Goal: Transaction & Acquisition: Purchase product/service

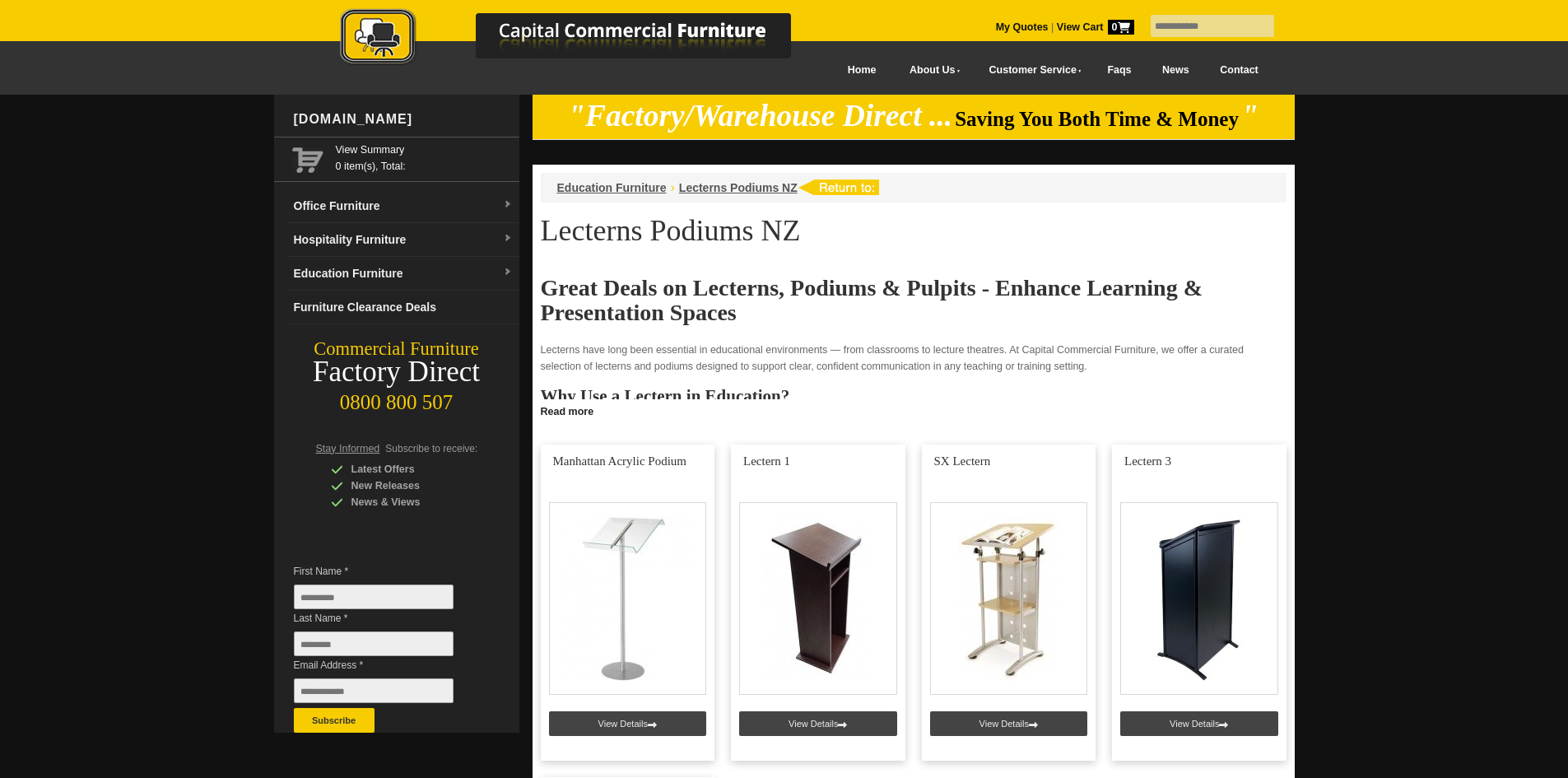
click at [1240, 63] on link "Contact" at bounding box center [1239, 70] width 69 height 37
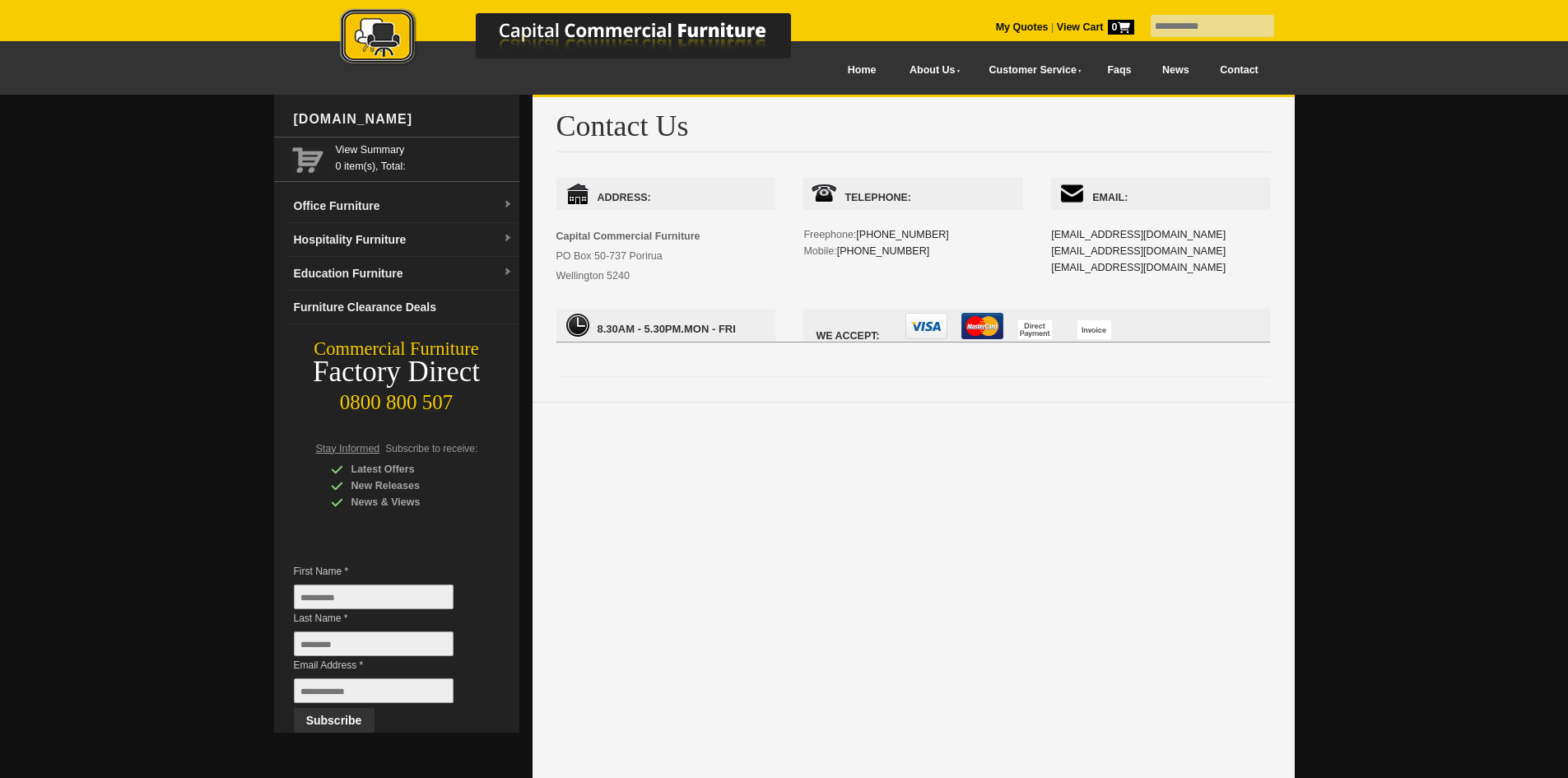
click at [1422, 196] on div at bounding box center [784, 793] width 1568 height 1397
click at [814, 68] on img at bounding box center [583, 38] width 576 height 60
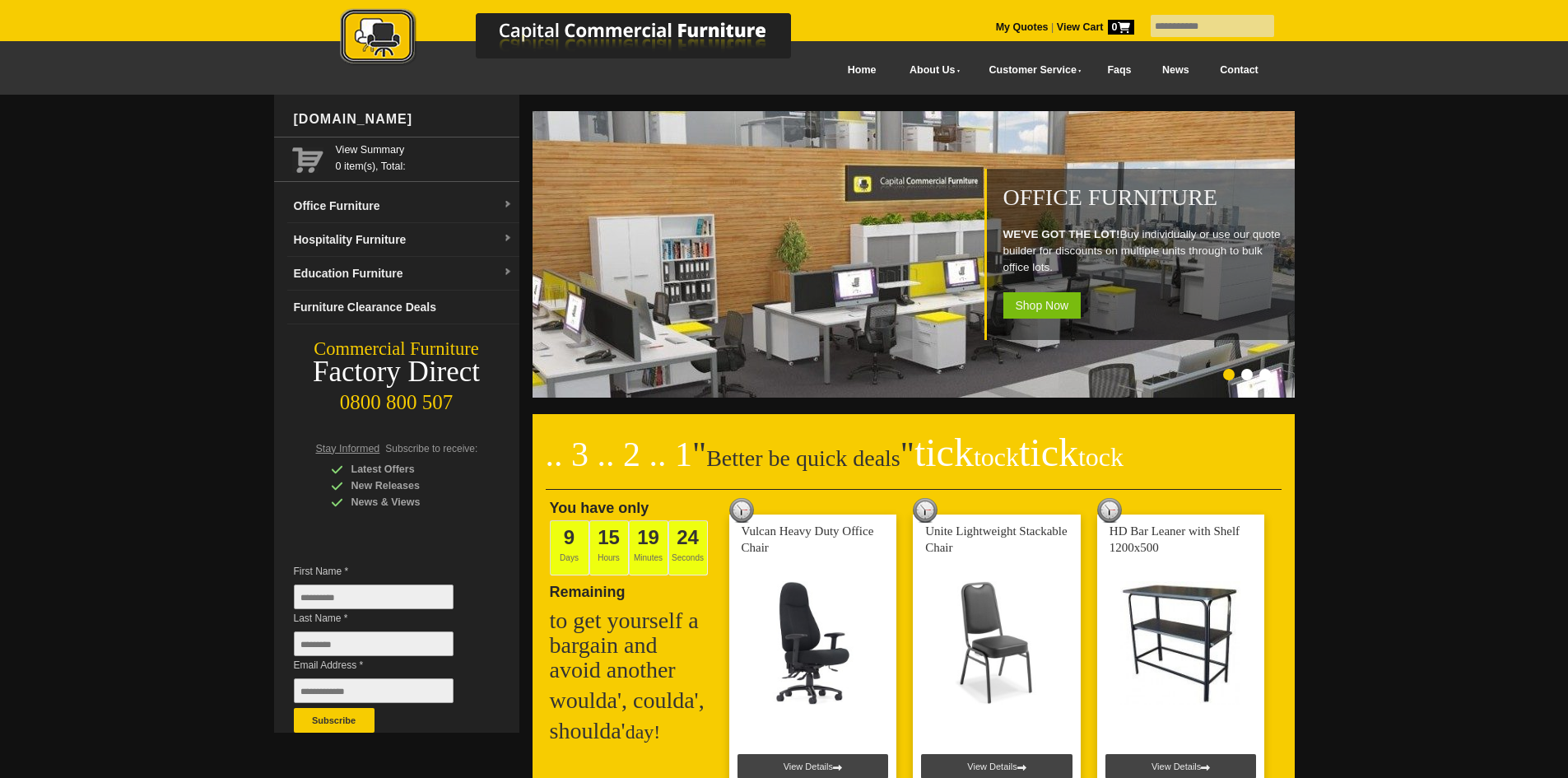
click at [1202, 31] on input "text" at bounding box center [1212, 25] width 123 height 22
type input "*******"
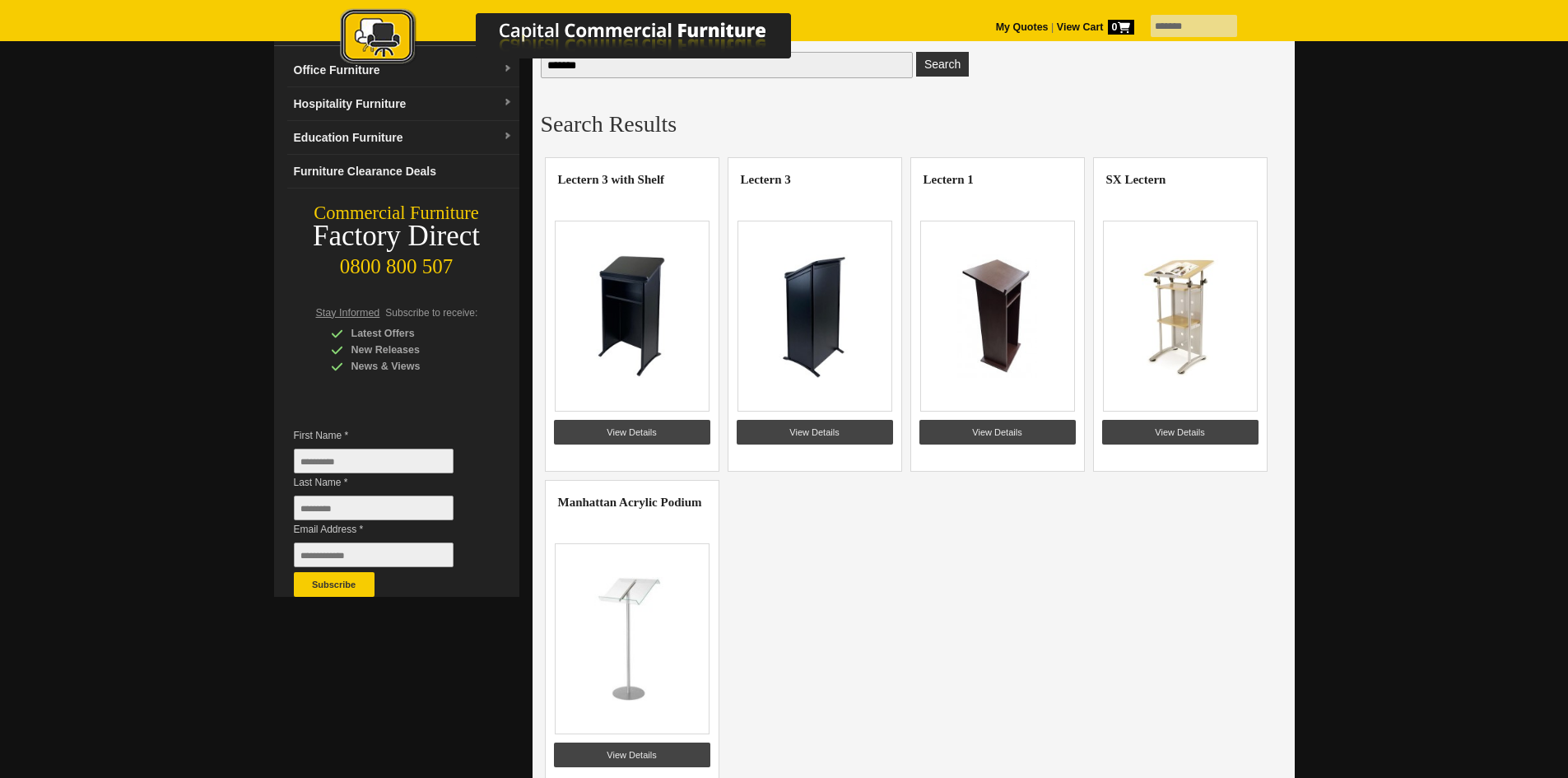
scroll to position [165, 0]
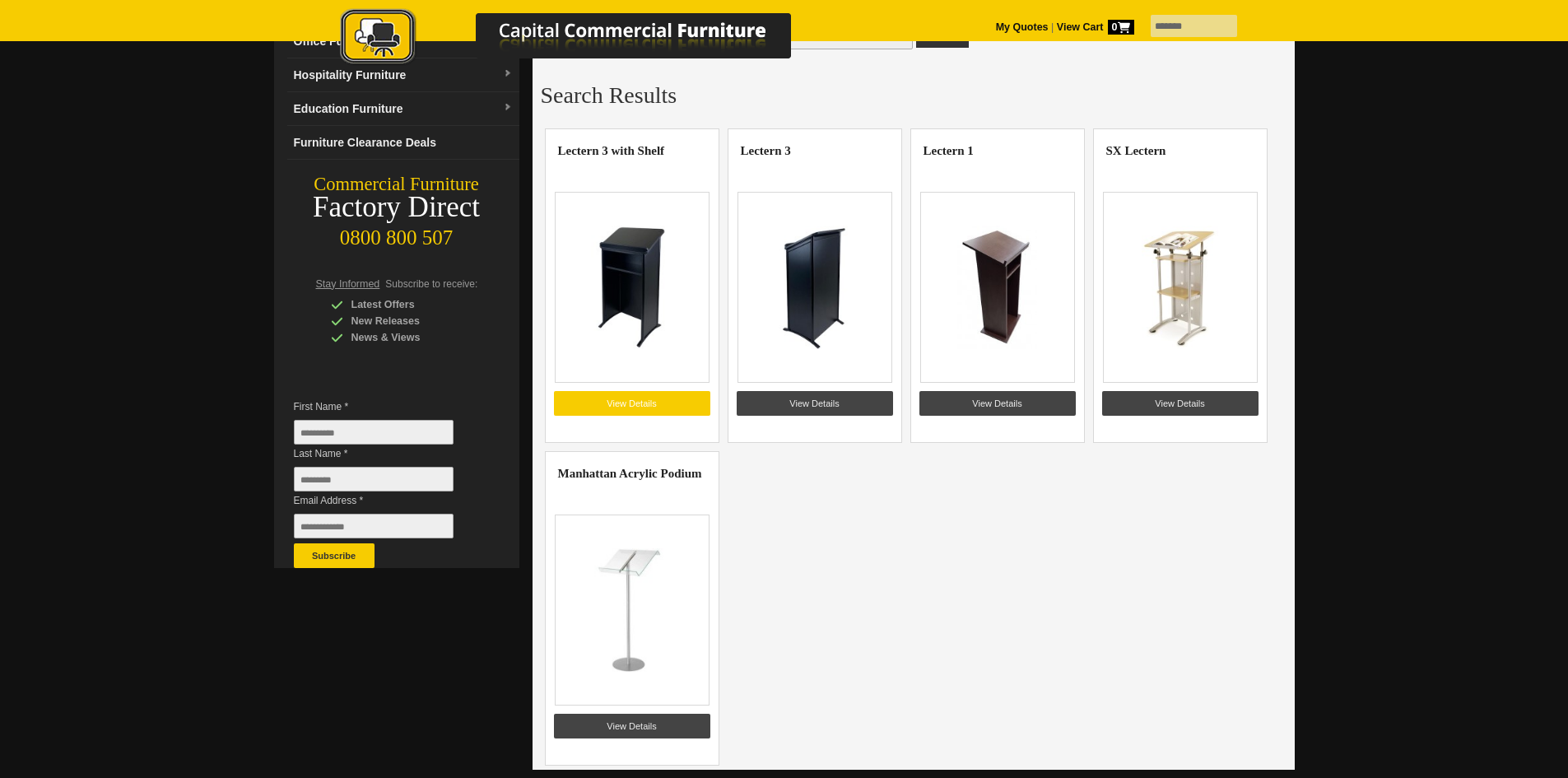
click at [666, 391] on link "View Details" at bounding box center [632, 403] width 156 height 25
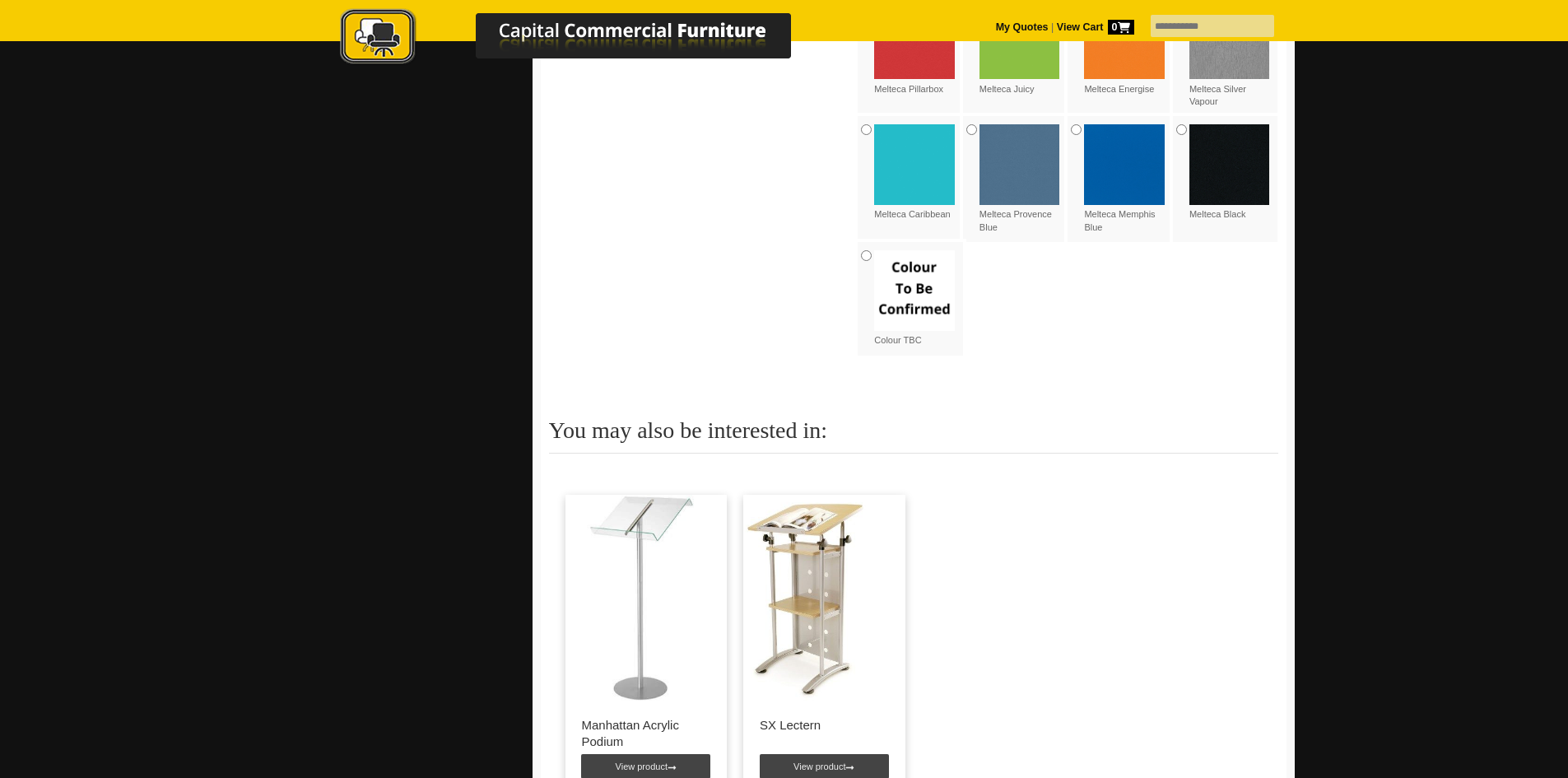
scroll to position [1564, 0]
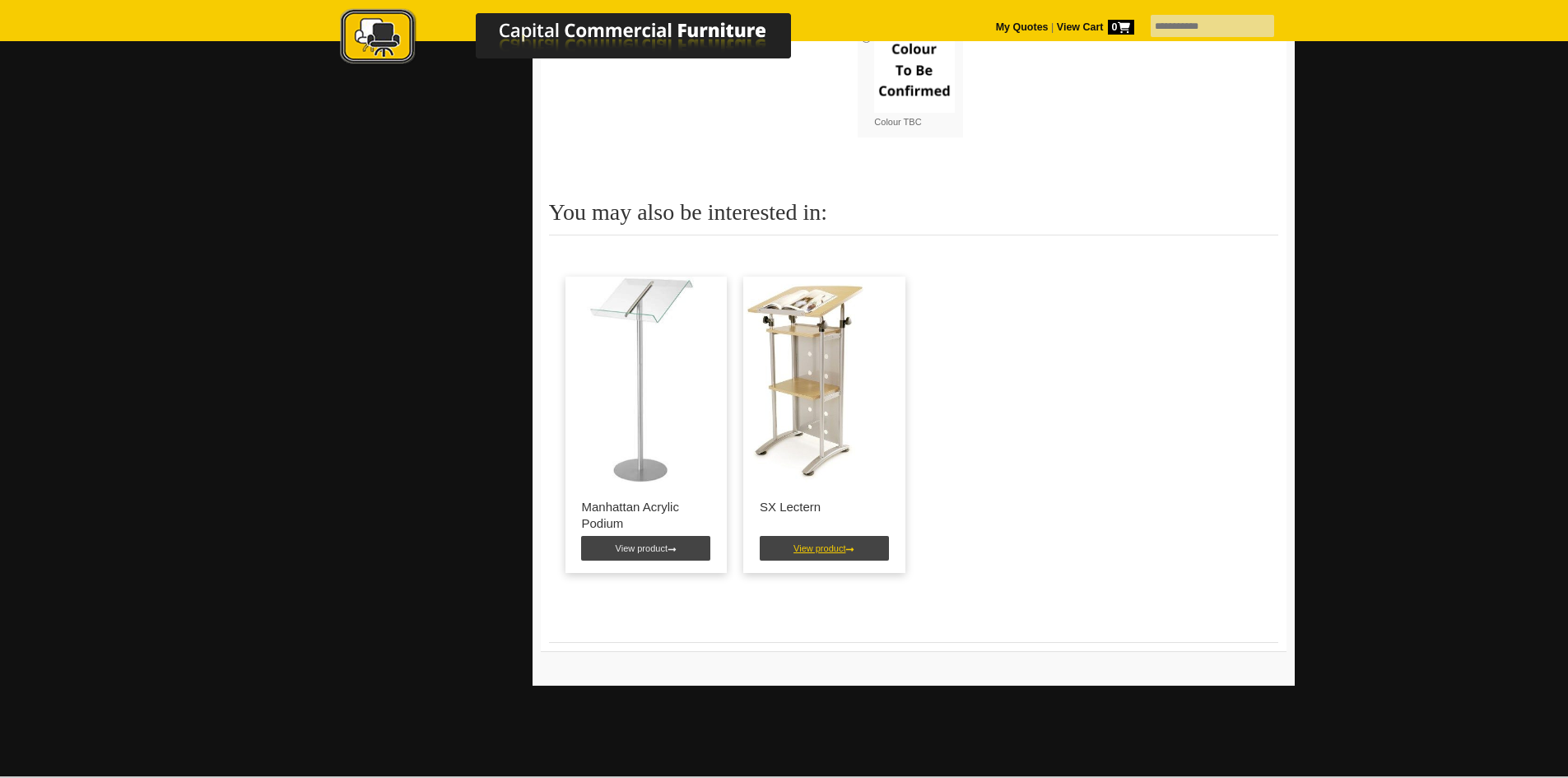
click at [806, 536] on link "View product" at bounding box center [824, 548] width 129 height 25
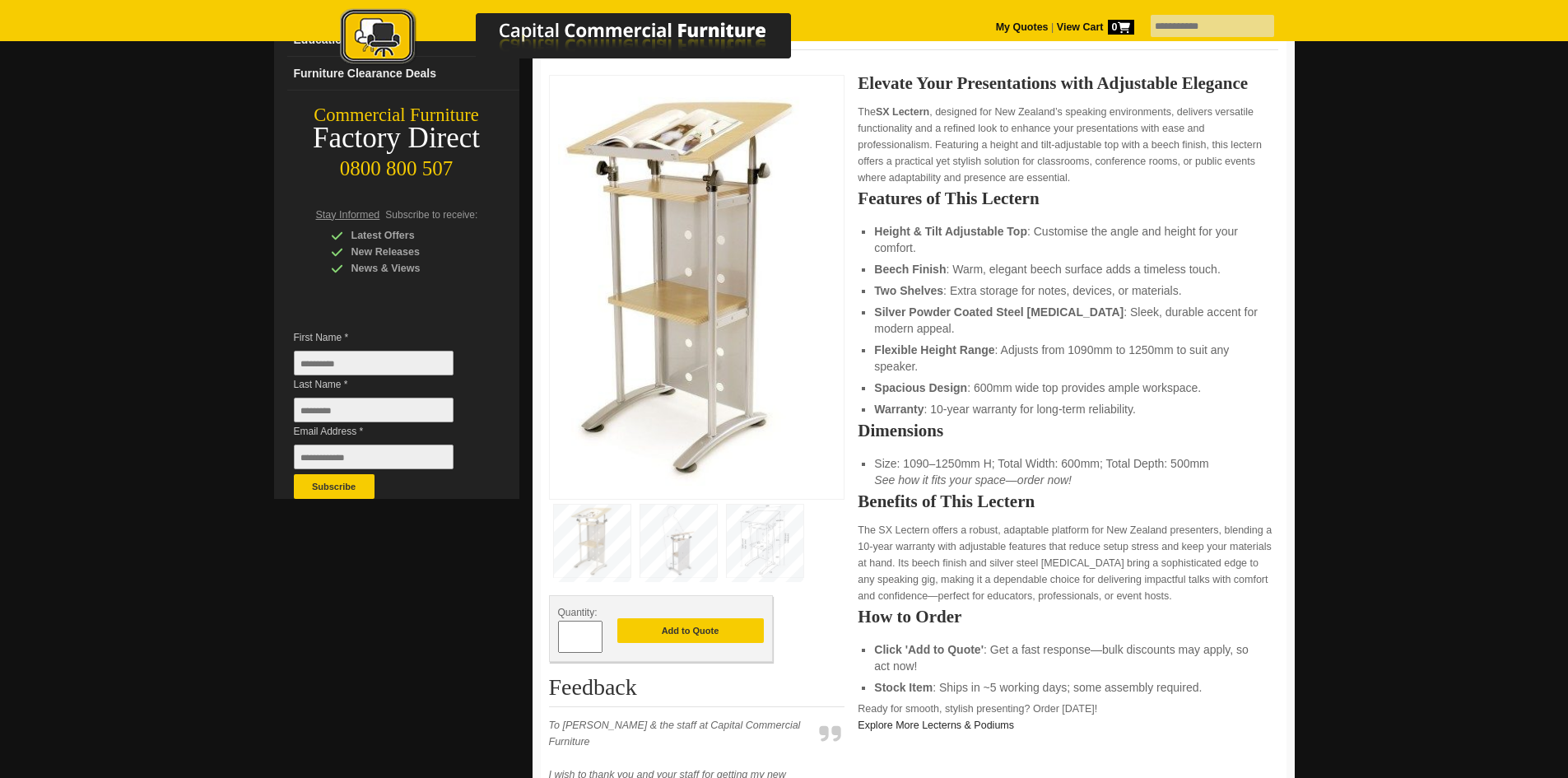
scroll to position [67, 0]
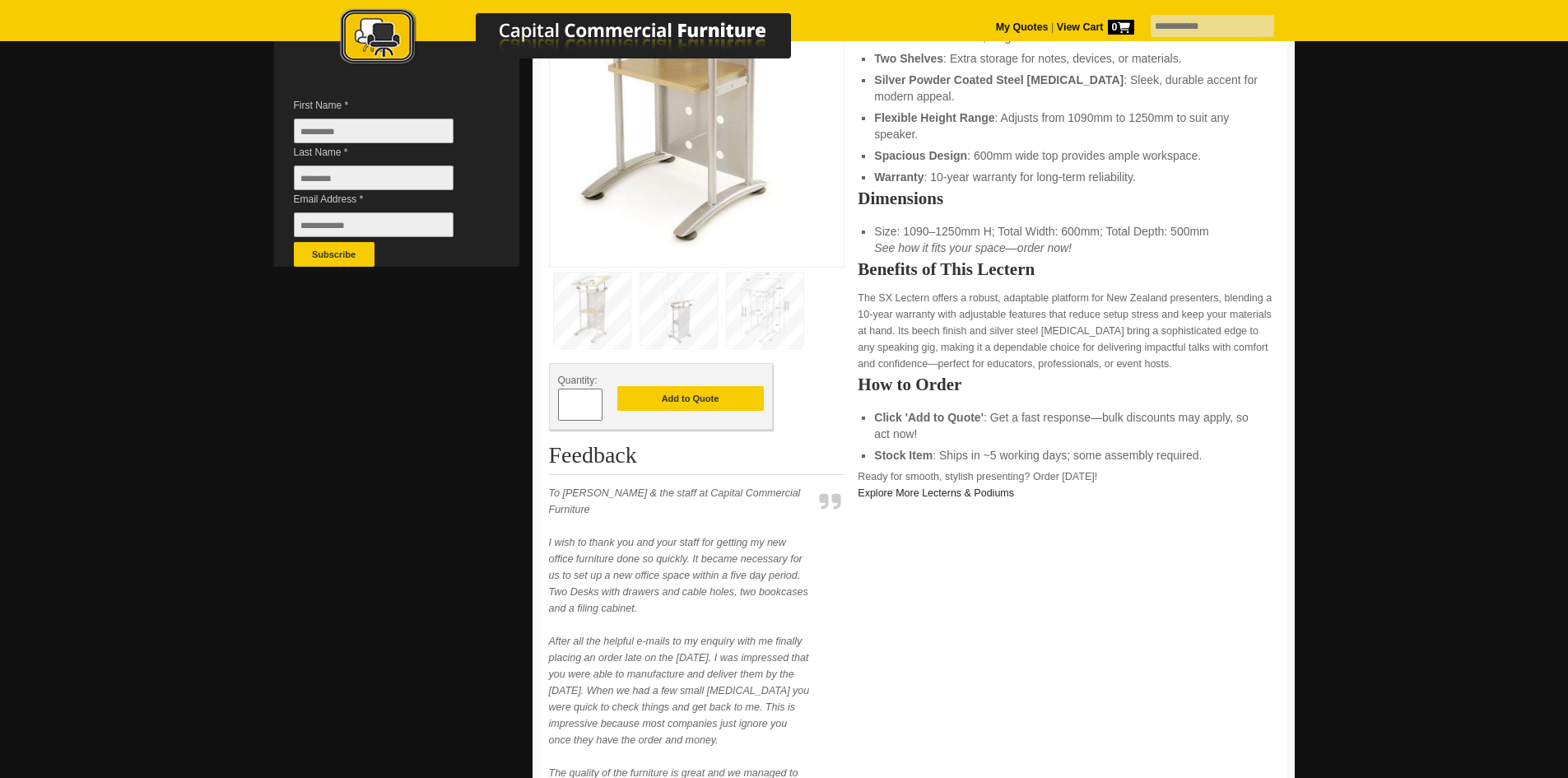
scroll to position [494, 0]
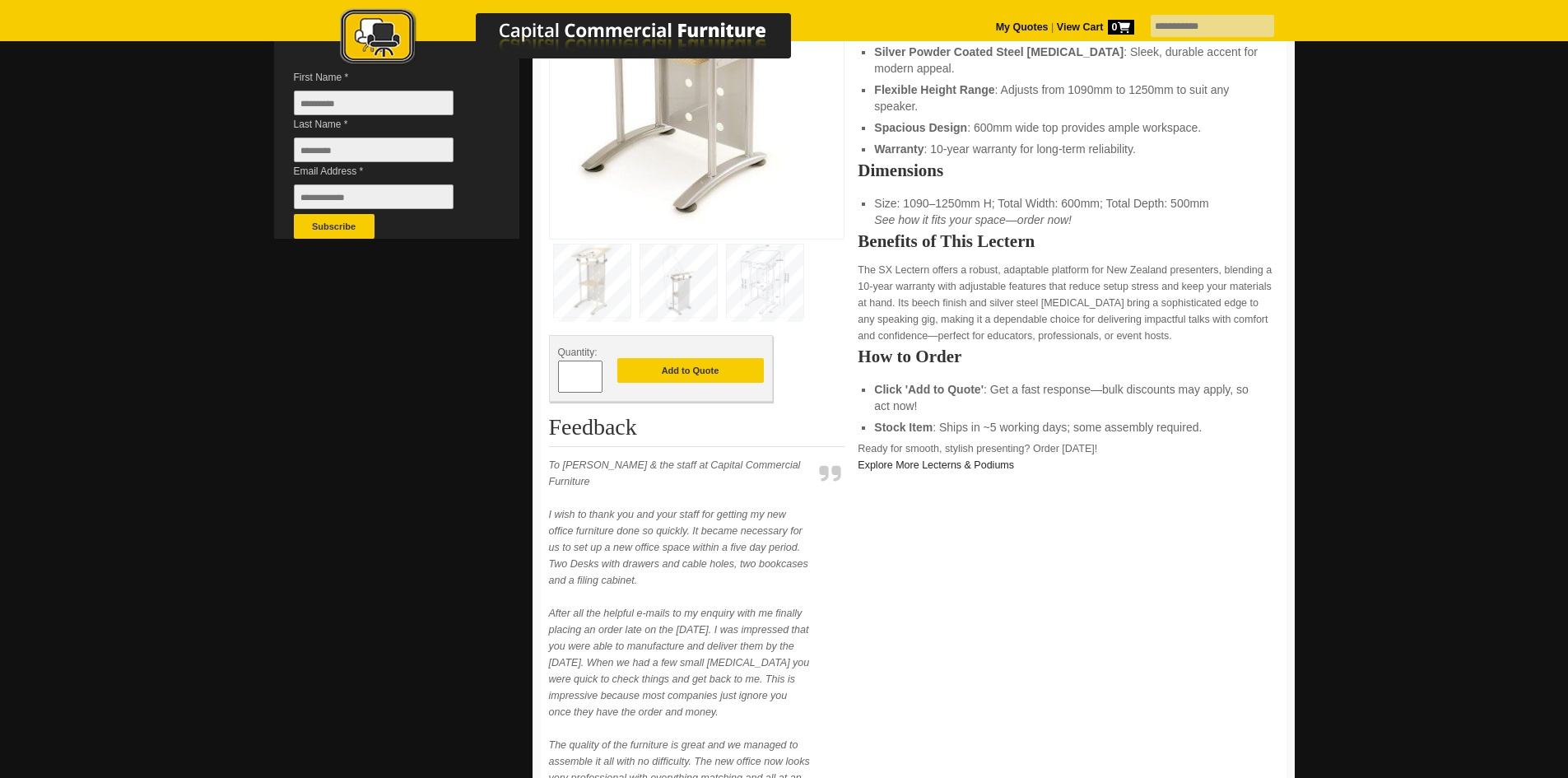
click at [685, 293] on img at bounding box center [679, 280] width 77 height 73
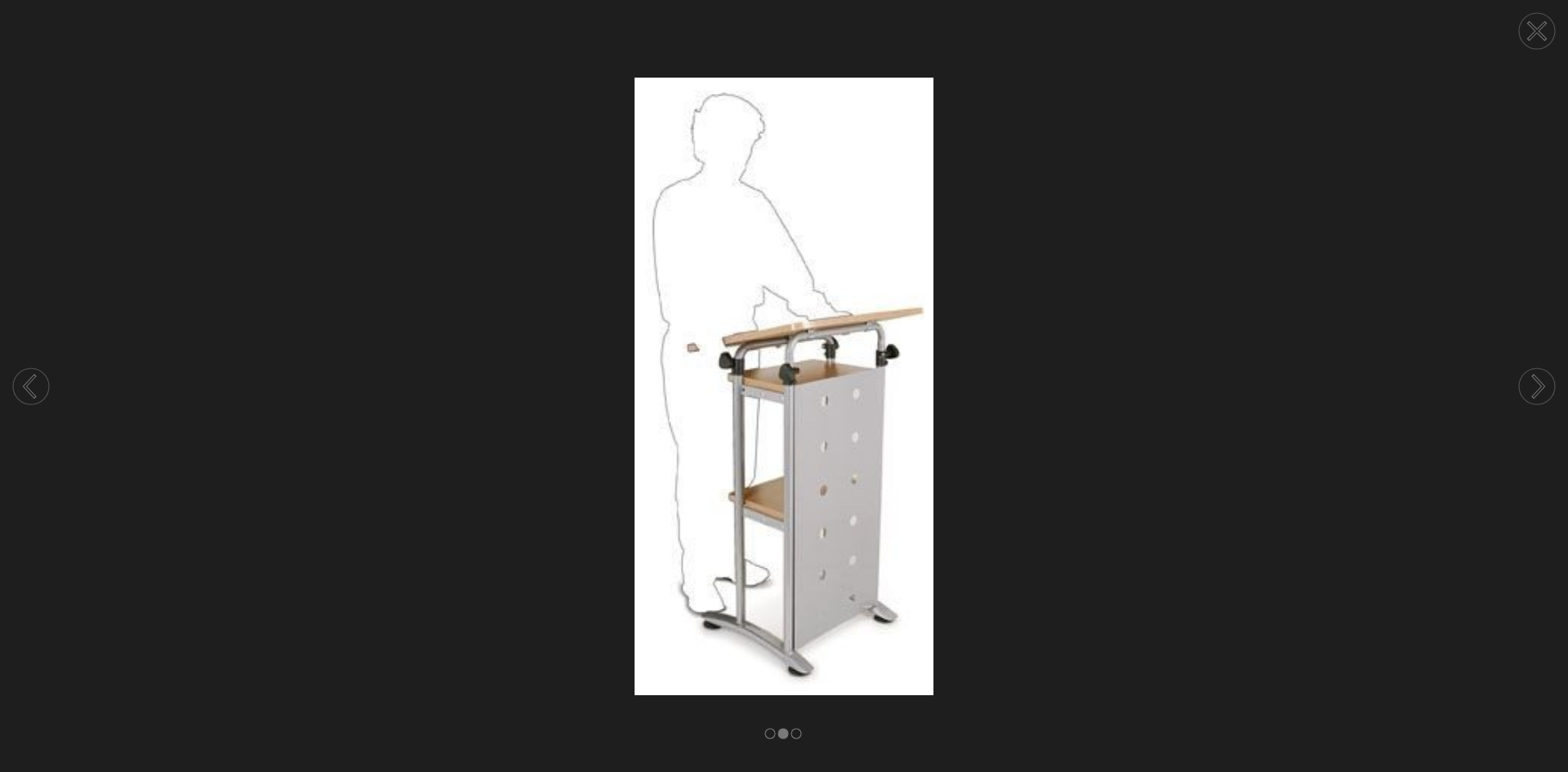
click at [1544, 390] on circle at bounding box center [1538, 386] width 36 height 36
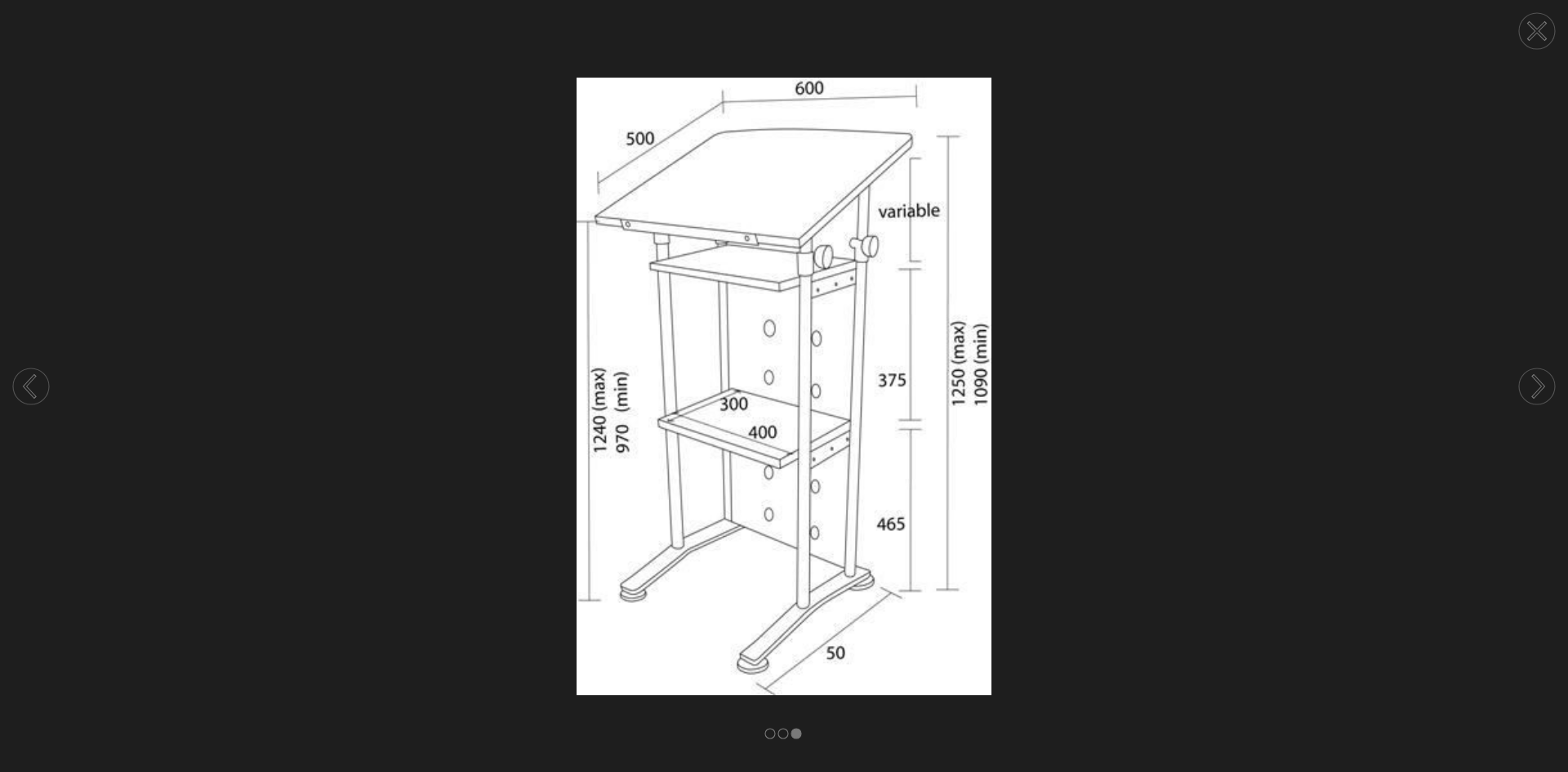
click at [1540, 27] on icon at bounding box center [1537, 30] width 16 height 16
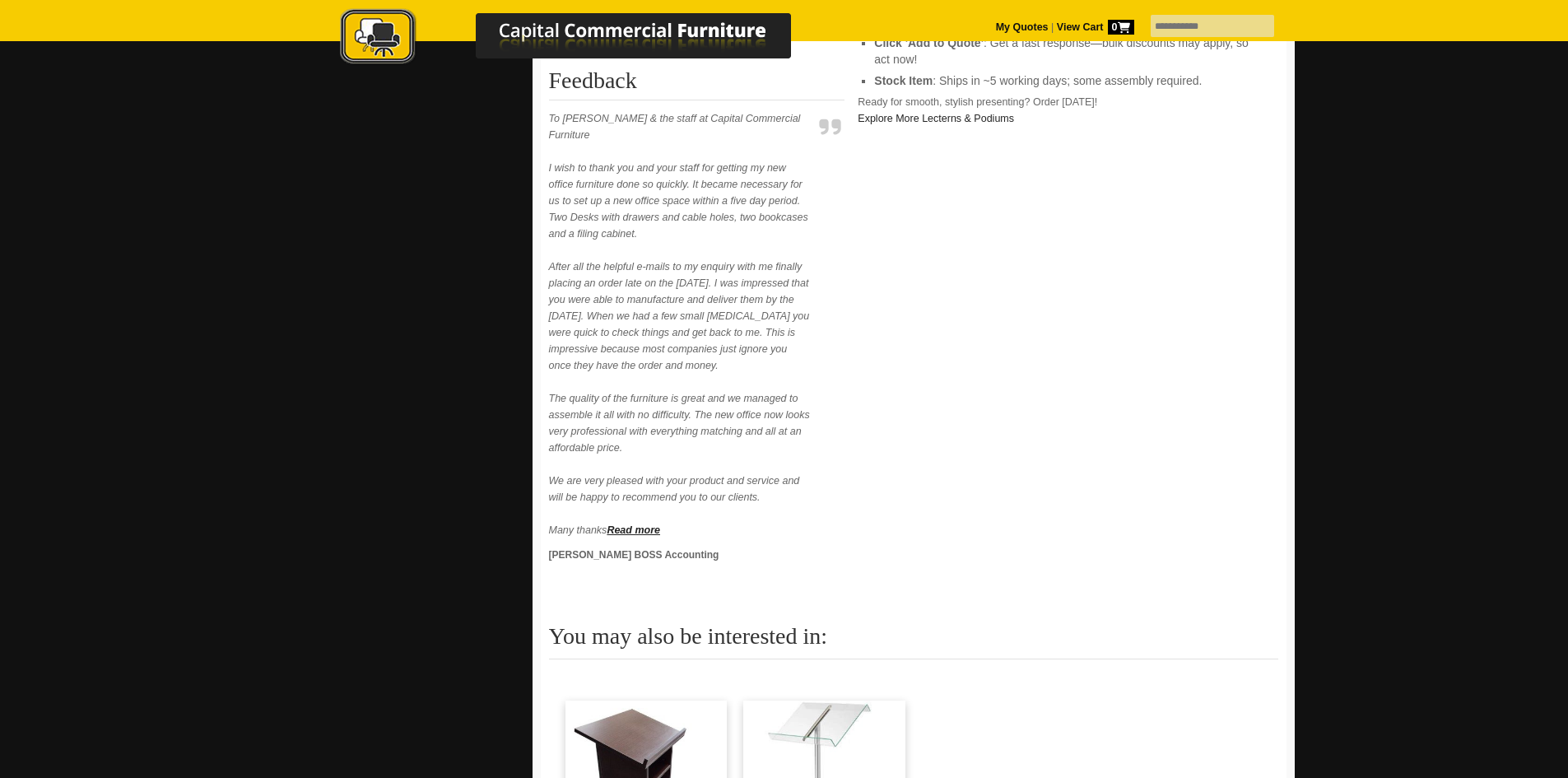
scroll to position [658, 0]
